Goal: Check status: Check status

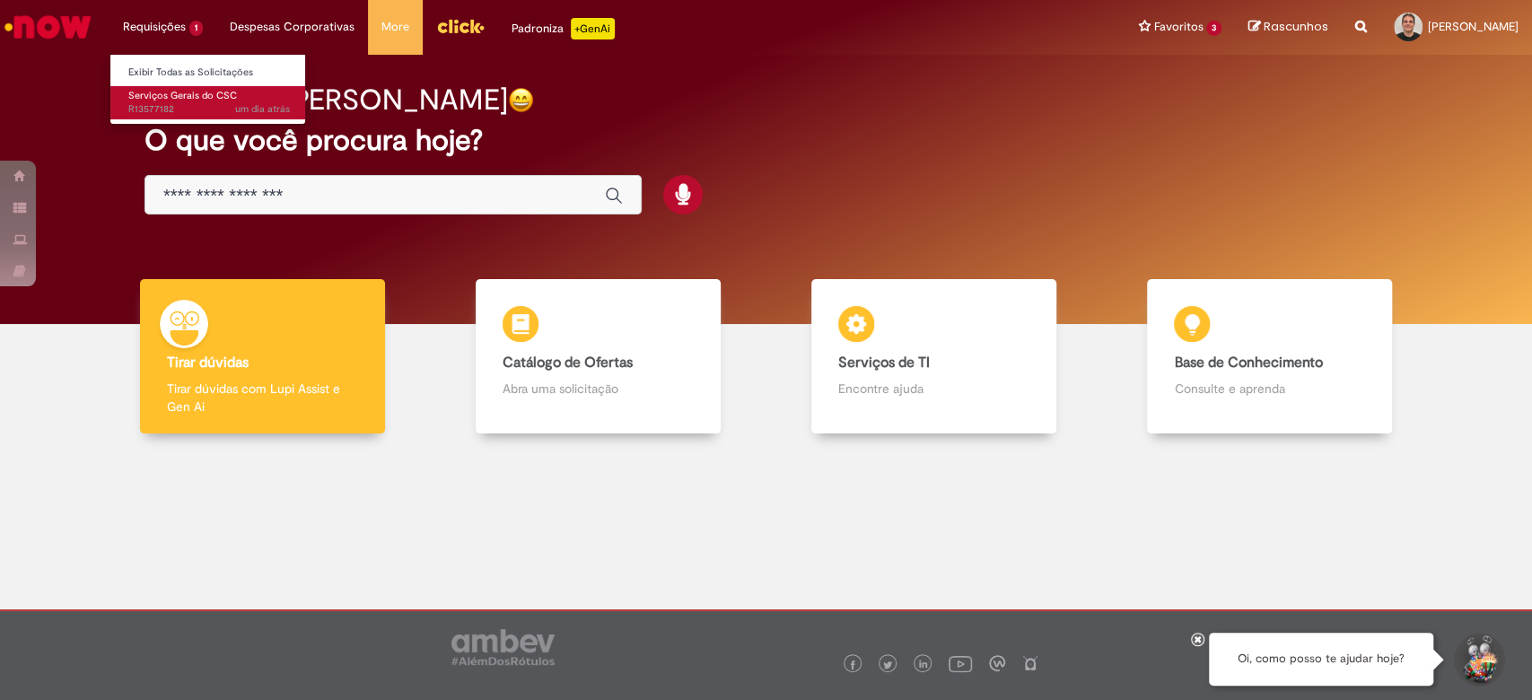
click at [165, 97] on span "Serviços Gerais do CSC" at bounding box center [182, 95] width 109 height 13
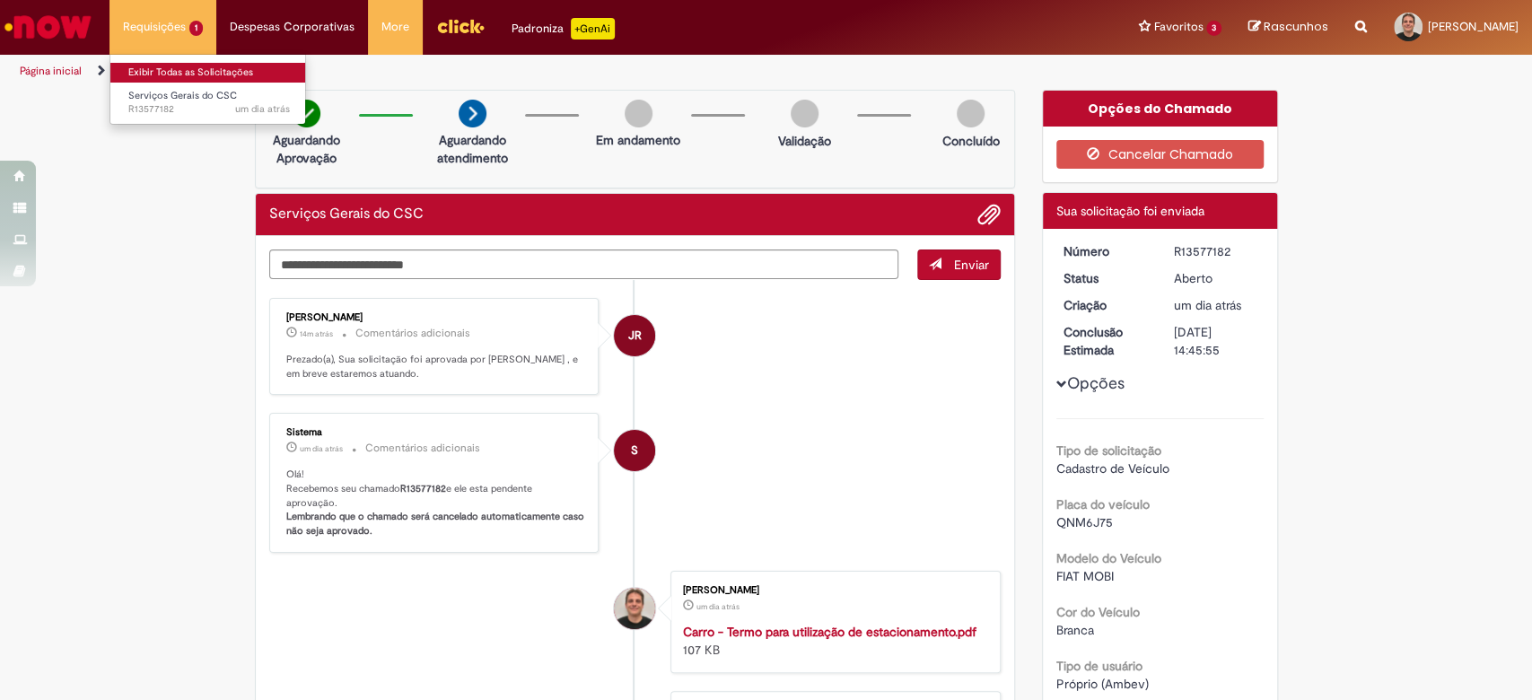
click at [159, 74] on link "Exibir Todas as Solicitações" at bounding box center [208, 73] width 197 height 20
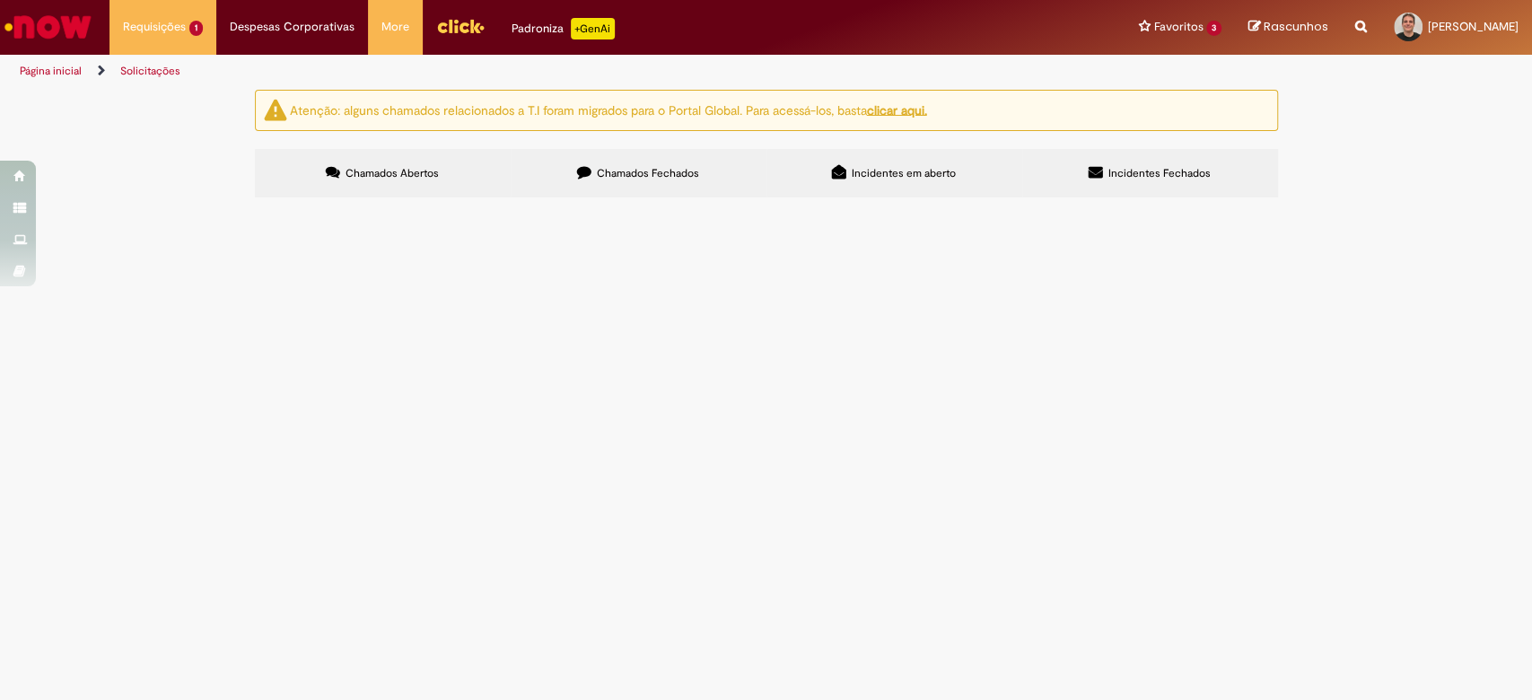
click at [636, 178] on span "Chamados Fechados" at bounding box center [648, 173] width 102 height 14
click at [0, 0] on span "Visita fornecedor ENER. Projeto biometano JG e CS" at bounding box center [0, 0] width 0 height 0
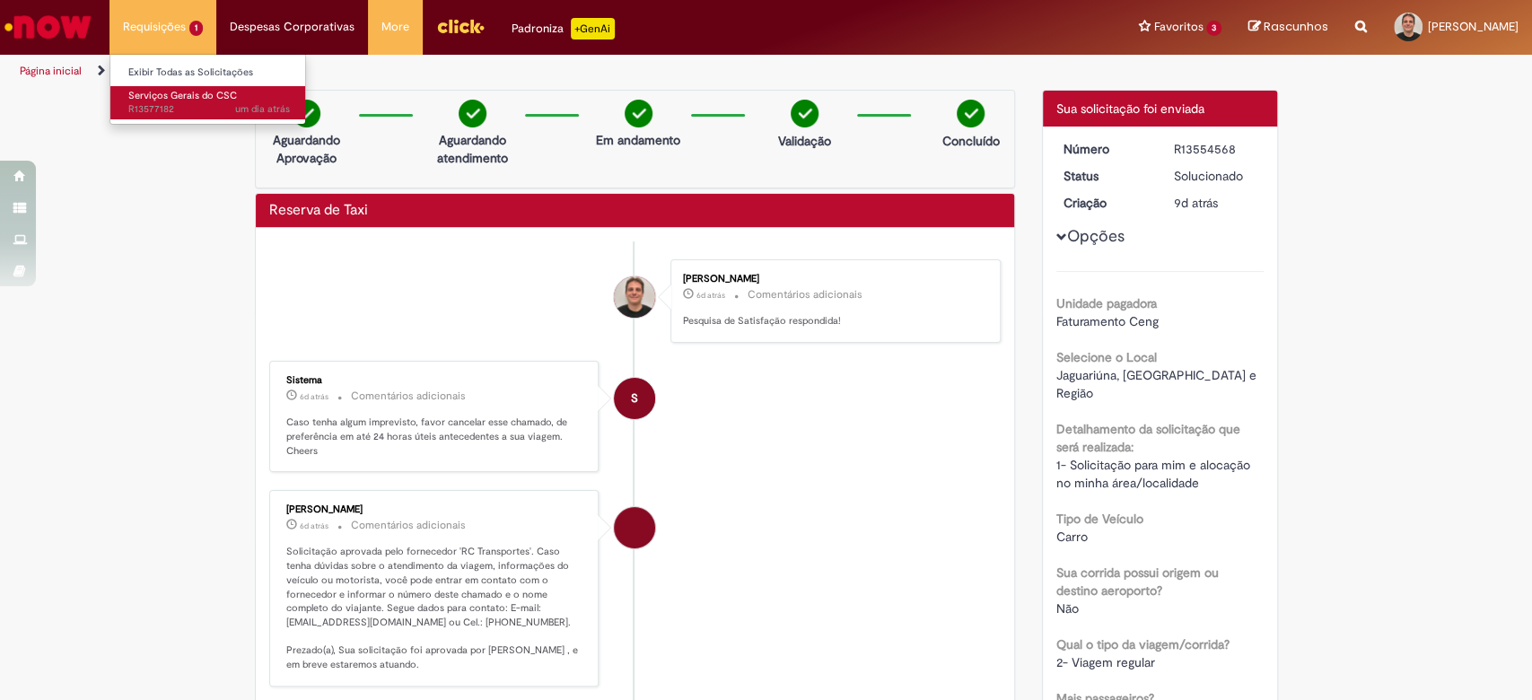
click at [154, 92] on span "Serviços Gerais do CSC" at bounding box center [182, 95] width 109 height 13
